Goal: Task Accomplishment & Management: Manage account settings

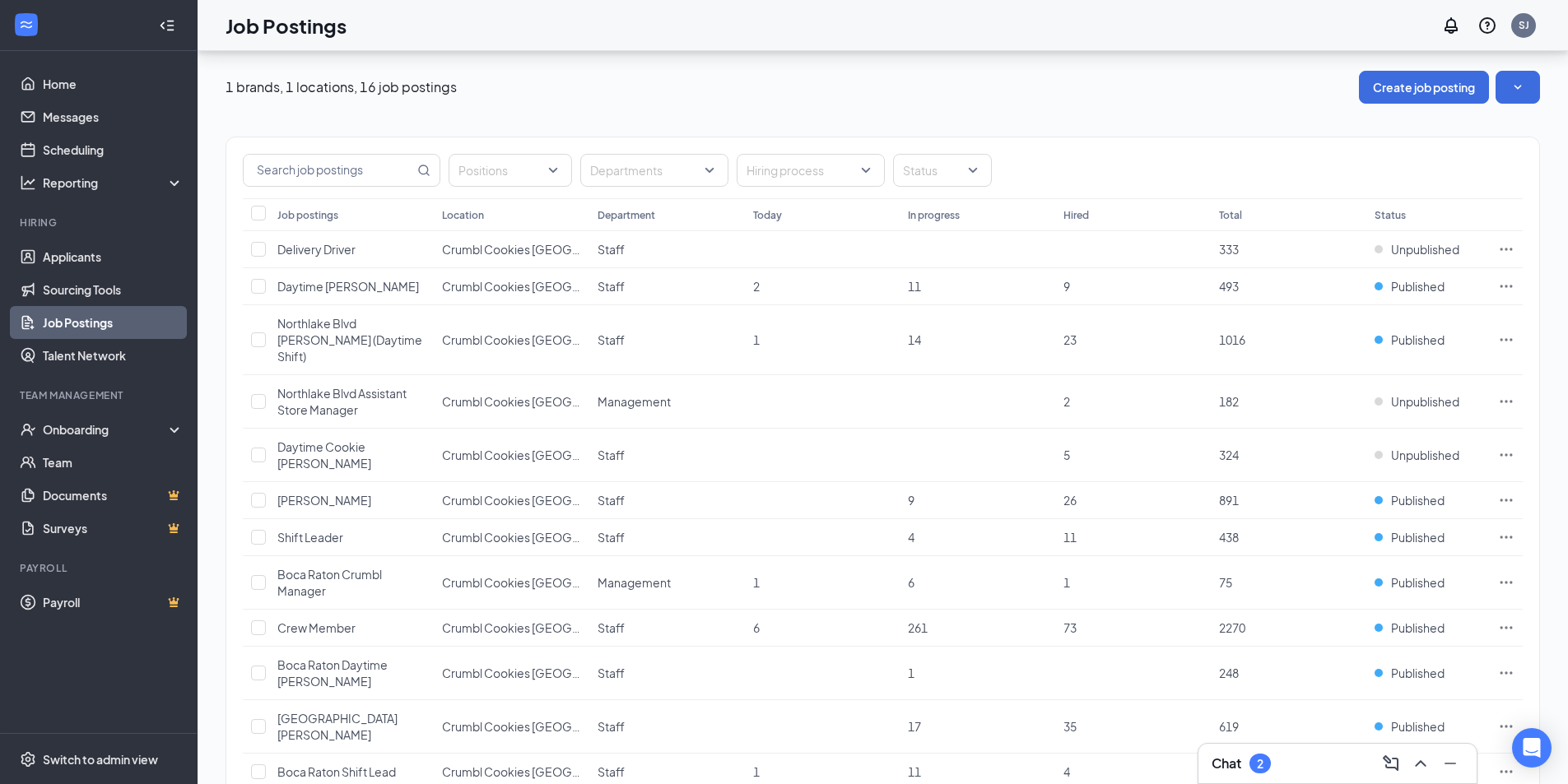
scroll to position [131, 0]
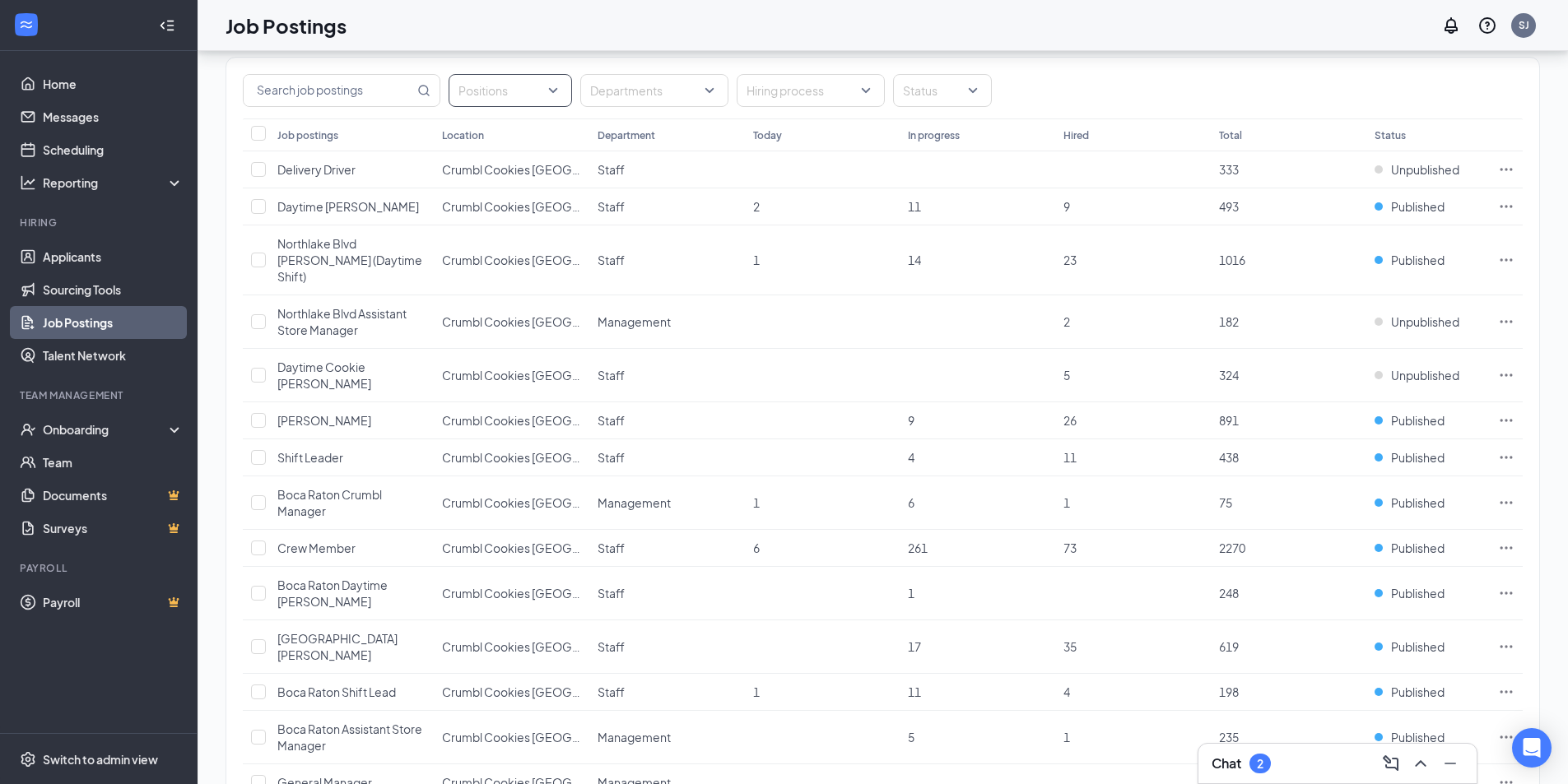
scroll to position [197, 0]
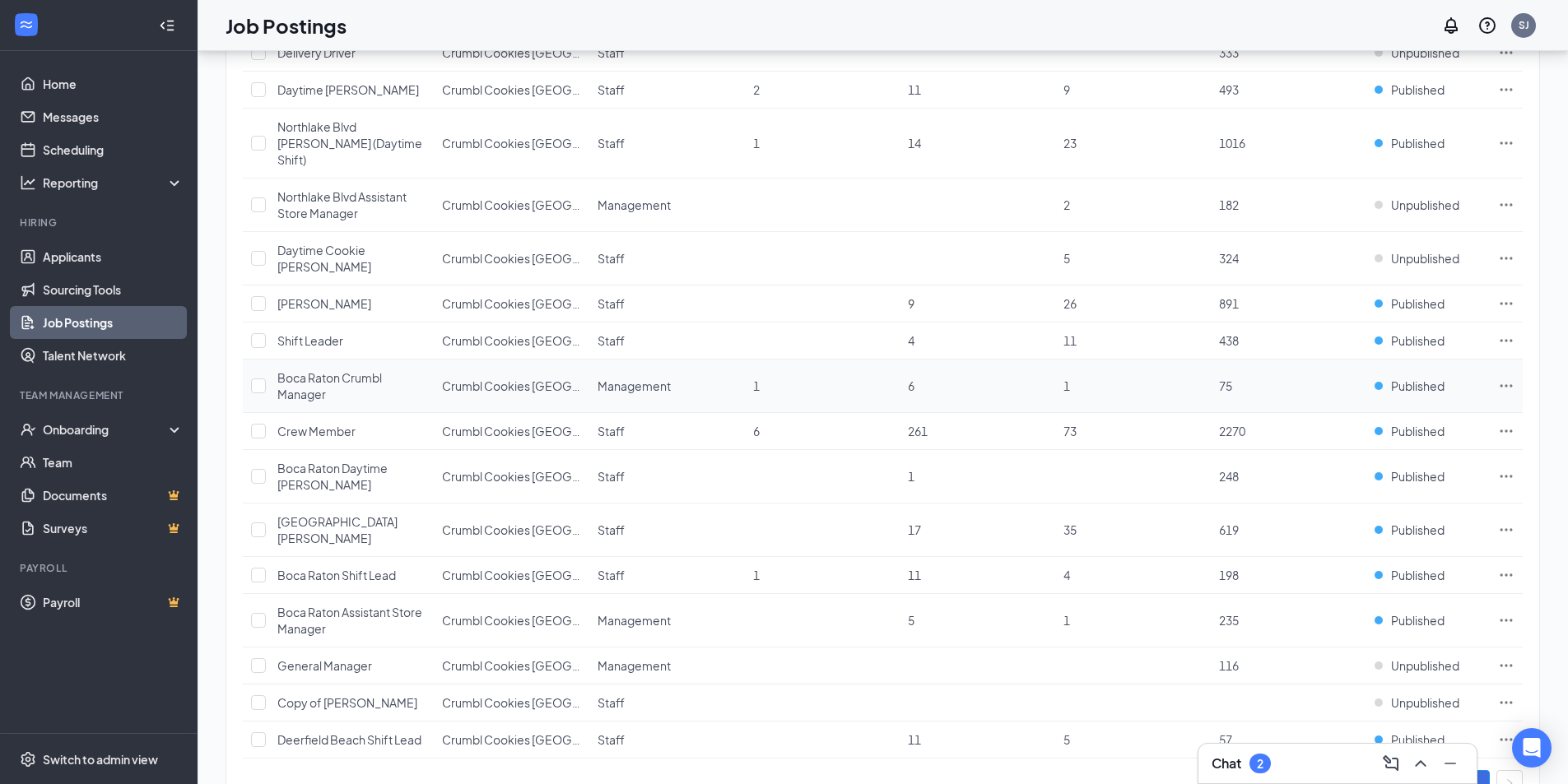
click at [1509, 378] on icon "Ellipses" at bounding box center [1506, 385] width 17 height 17
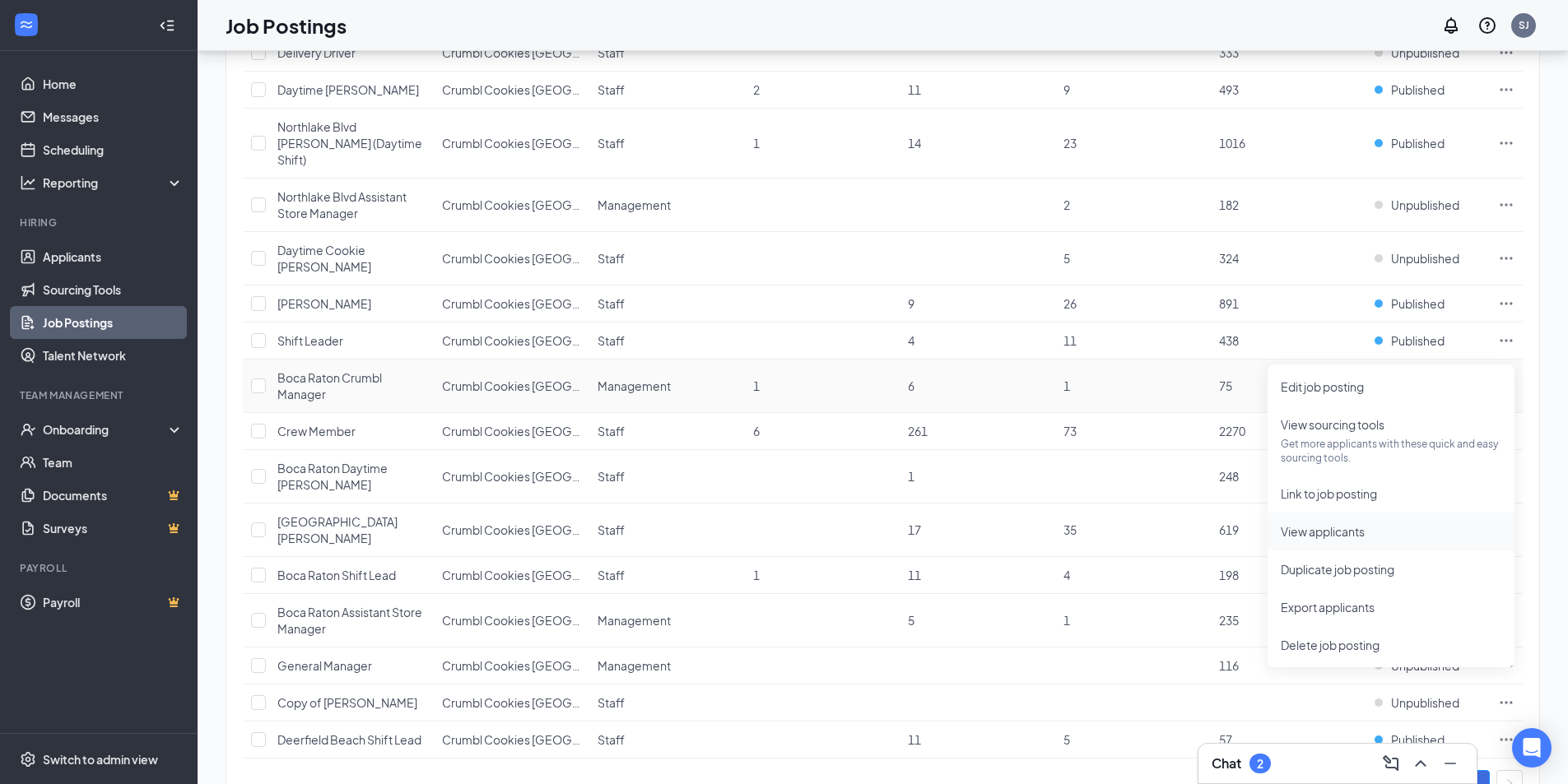
click at [1358, 528] on span "View applicants" at bounding box center [1323, 532] width 84 height 15
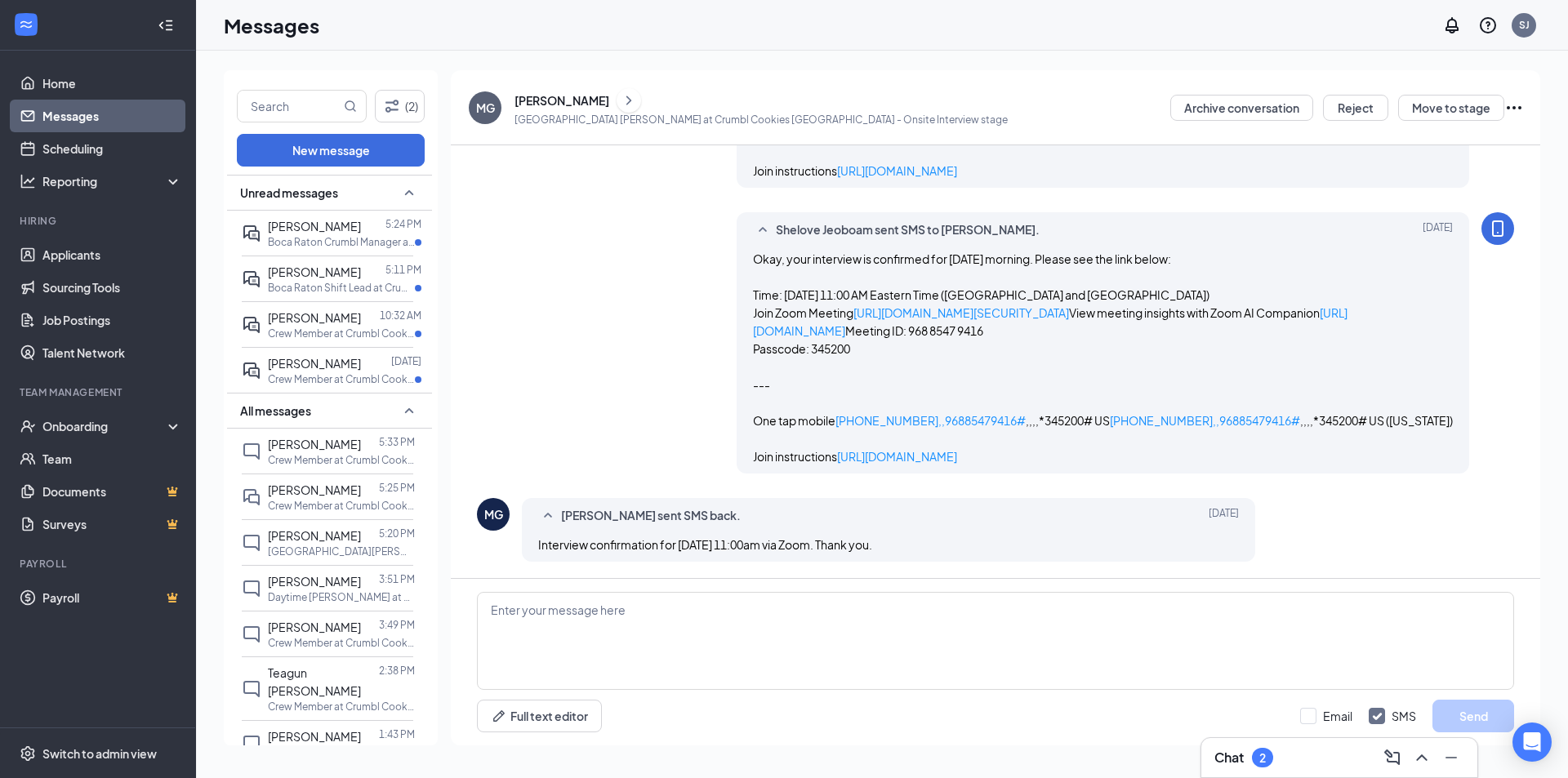
scroll to position [1231, 0]
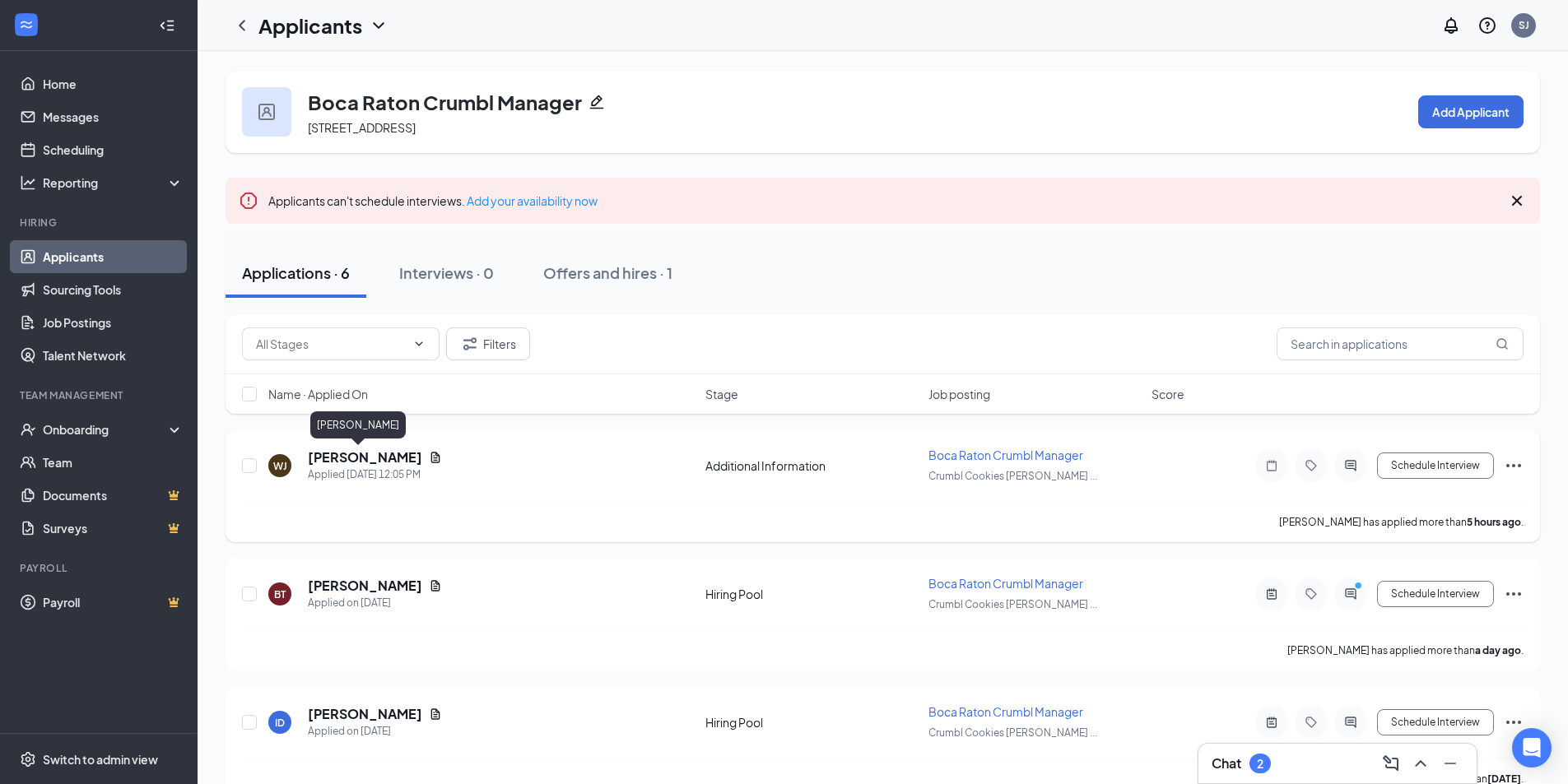
click at [344, 459] on h5 "Wana Jean" at bounding box center [365, 458] width 114 height 18
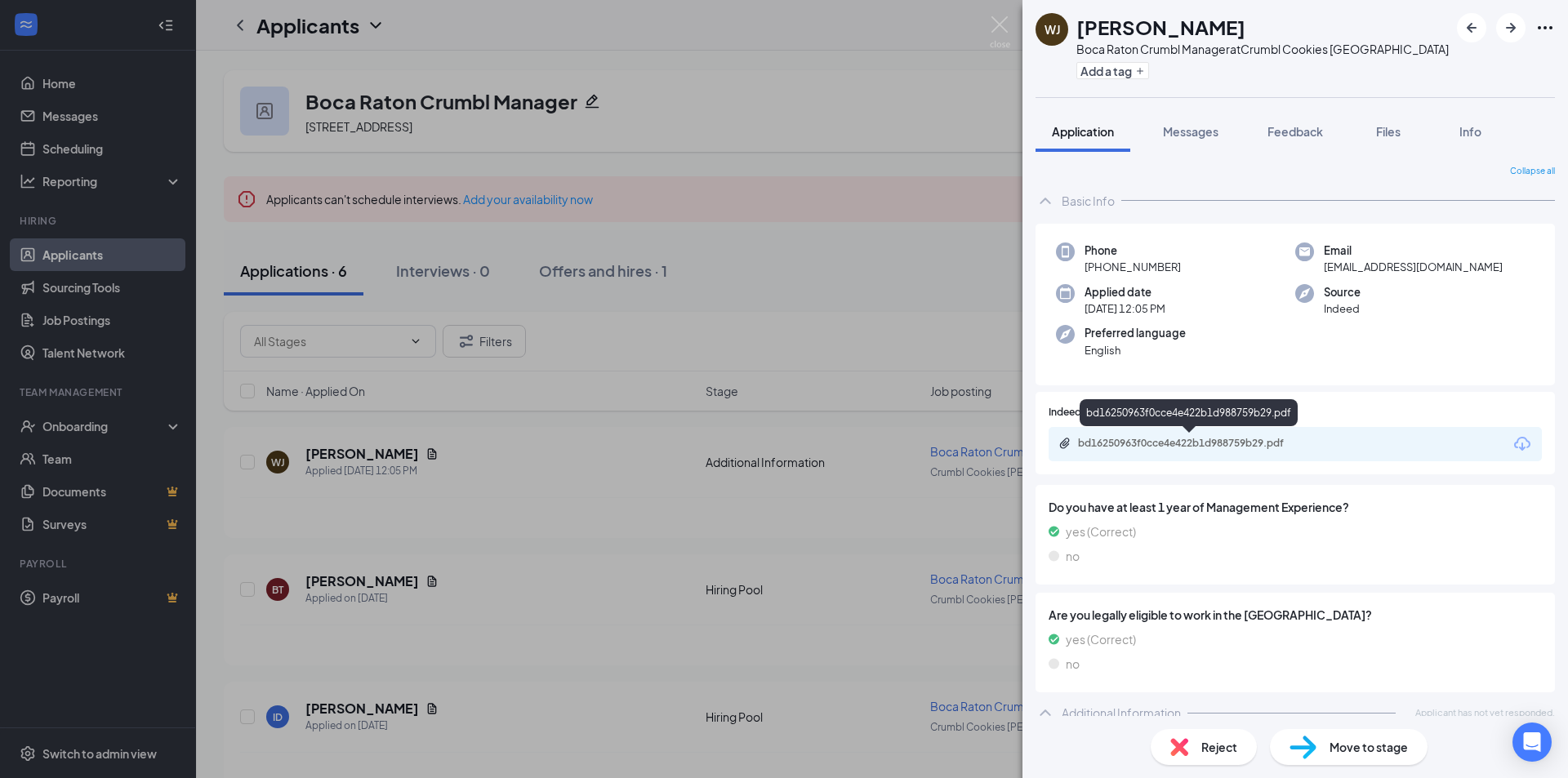
click at [1214, 445] on div "bd16250963f0cce4e422b1d988759b29.pdf" at bounding box center [1192, 443] width 229 height 13
